Goal: Download file/media

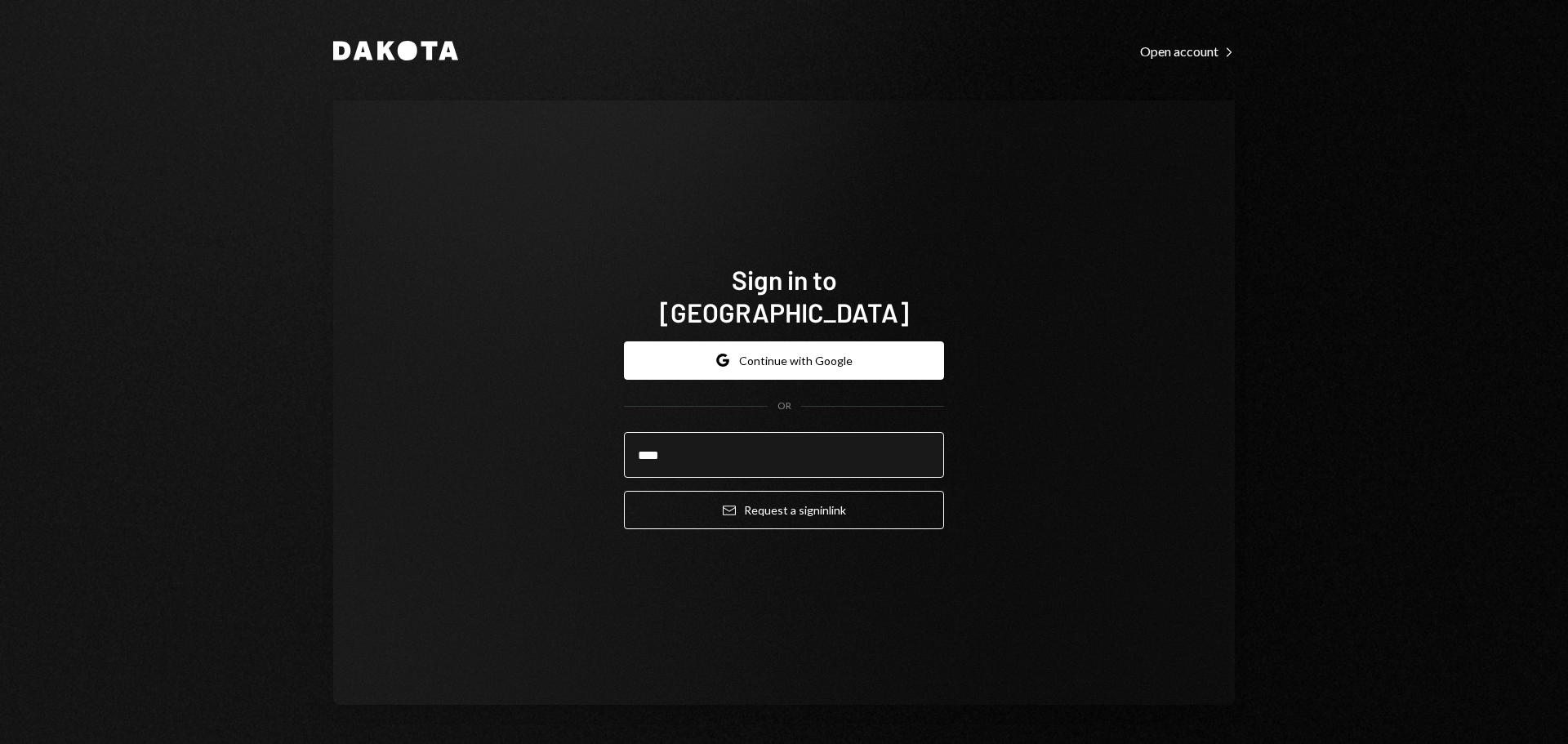
type input "**********"
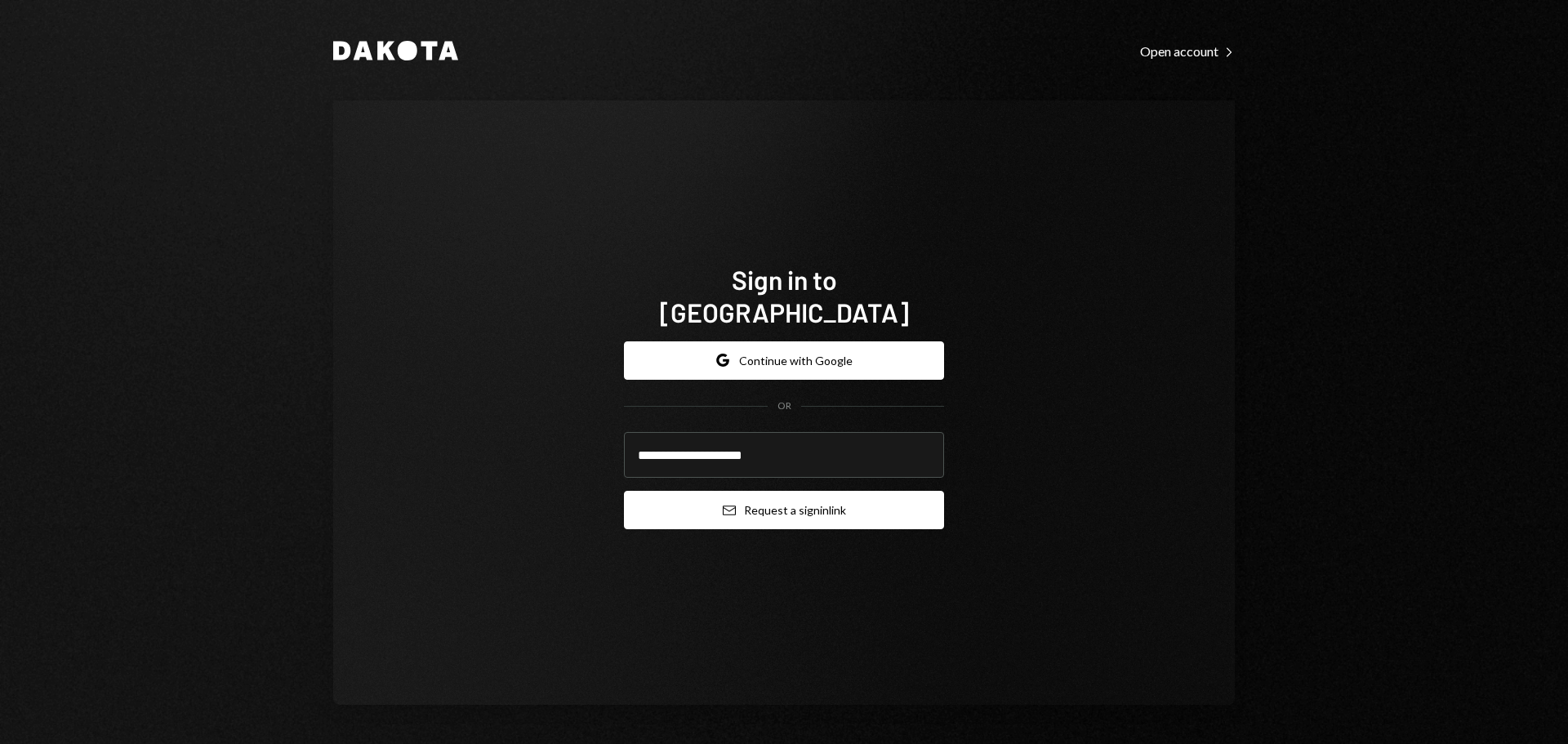
click at [755, 492] on button "Email Request a sign in link" at bounding box center [784, 510] width 321 height 39
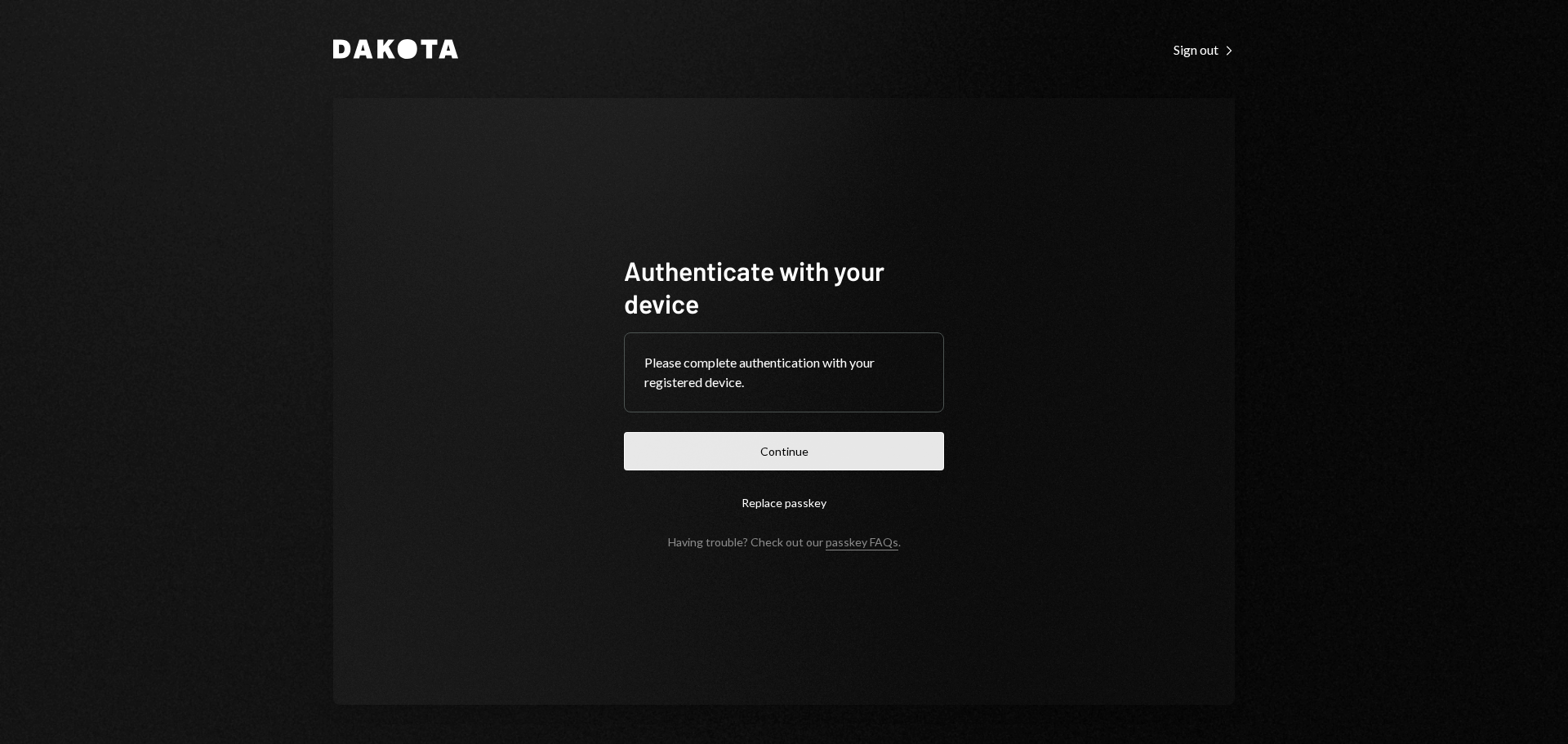
click at [840, 452] on button "Continue" at bounding box center [784, 451] width 321 height 39
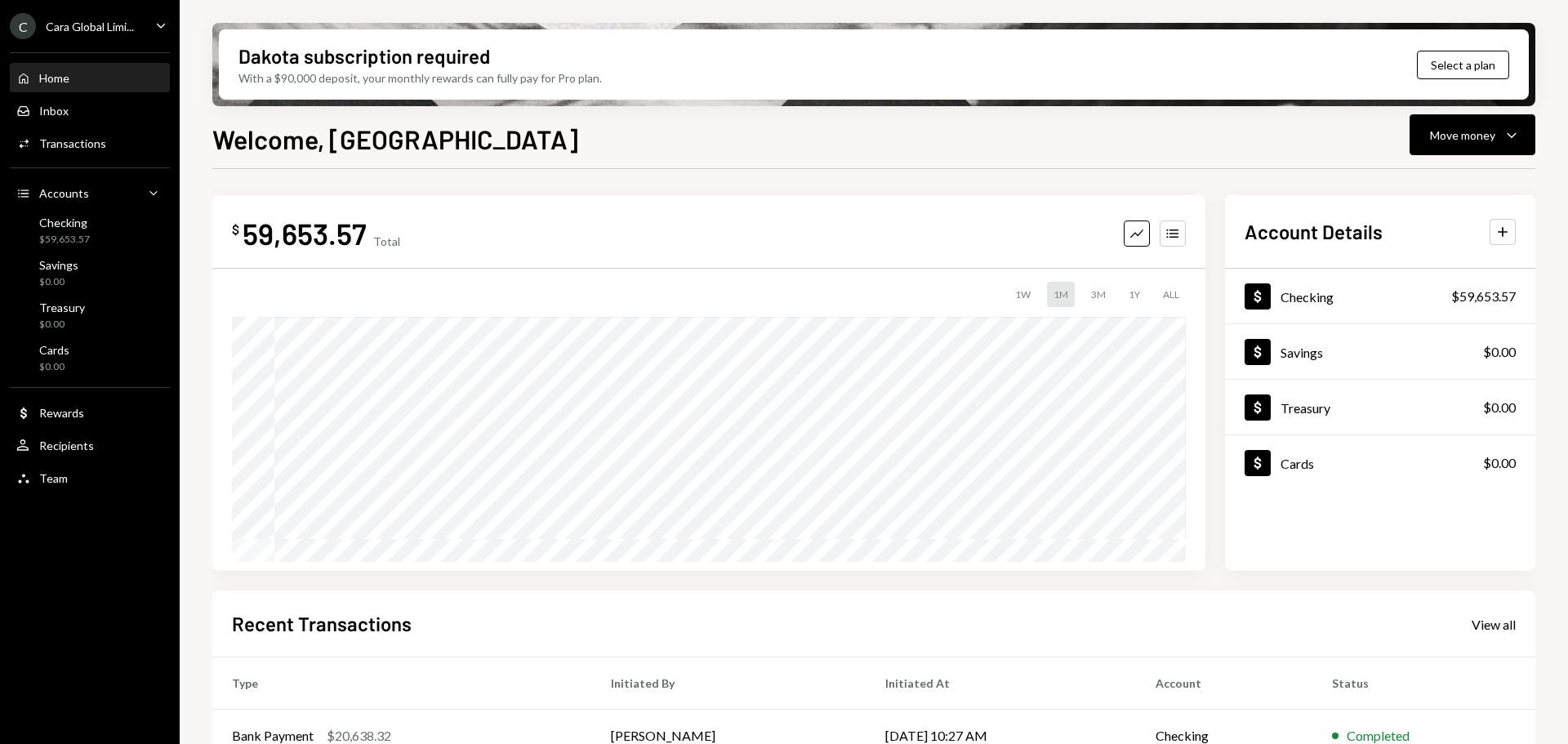
click at [162, 25] on icon "Caret Down" at bounding box center [161, 26] width 18 height 18
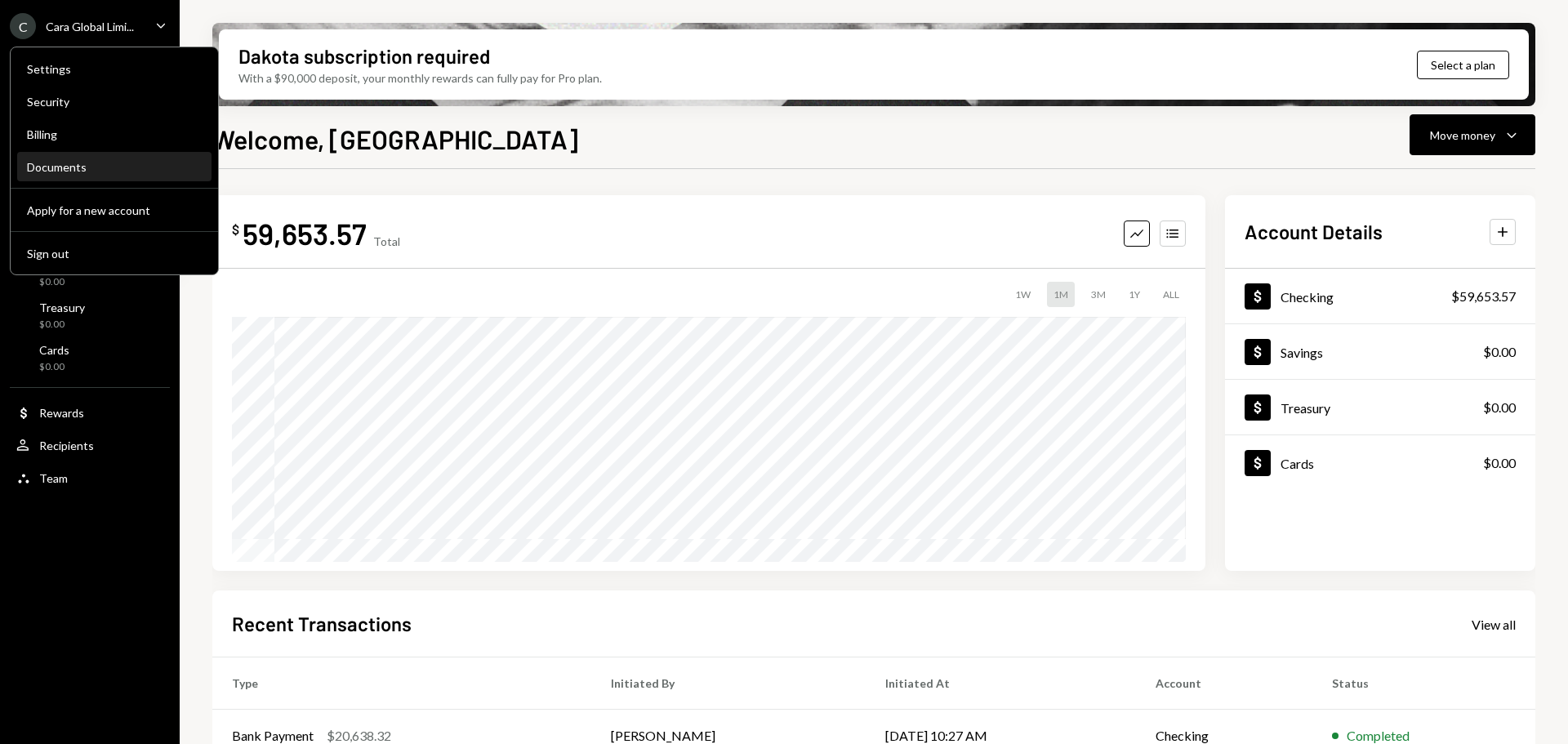
click at [86, 176] on div "Documents" at bounding box center [114, 168] width 175 height 28
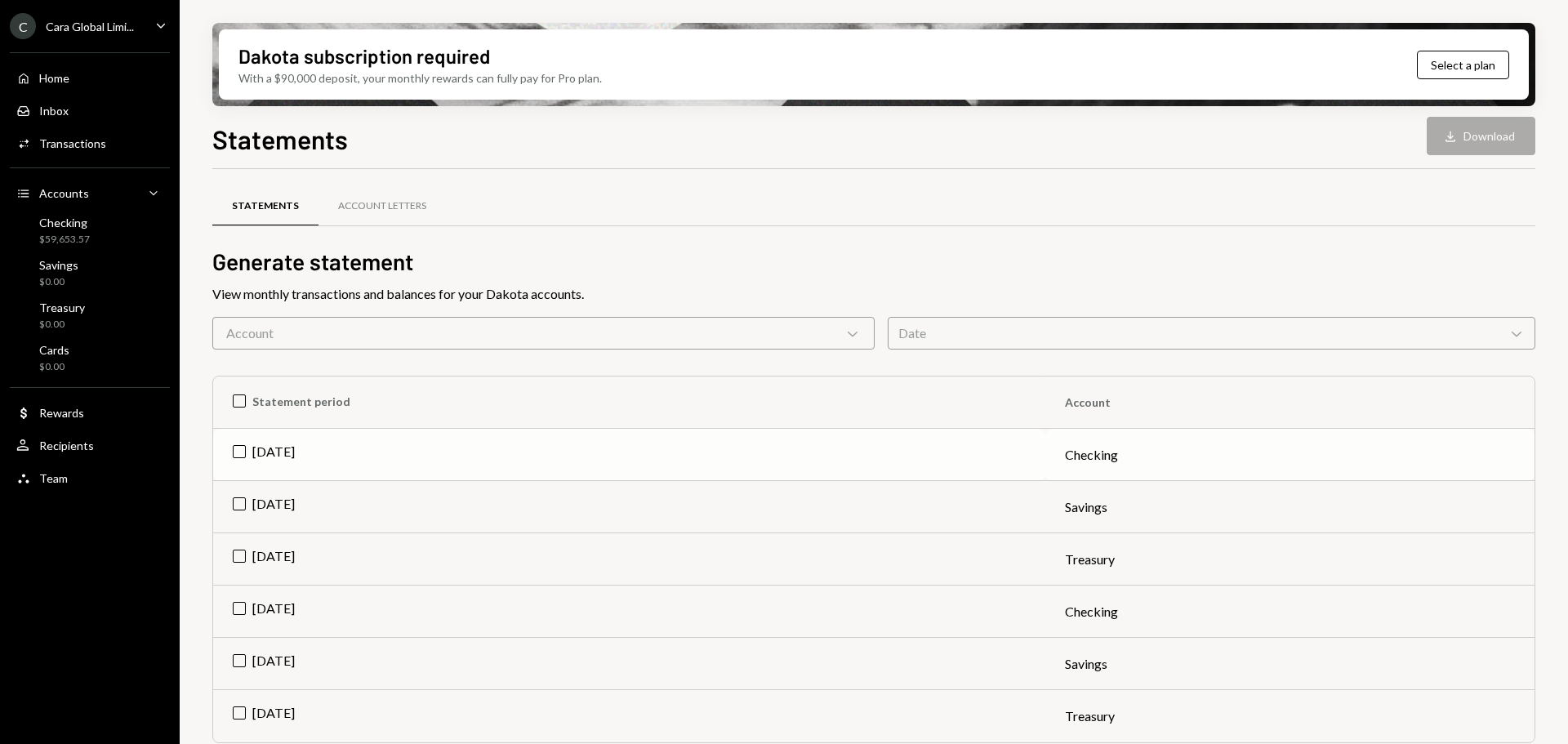
click at [234, 447] on td "Jul 2025" at bounding box center [628, 454] width 832 height 52
click at [1461, 147] on button "Download Download" at bounding box center [1481, 136] width 109 height 39
